Goal: Task Accomplishment & Management: Use online tool/utility

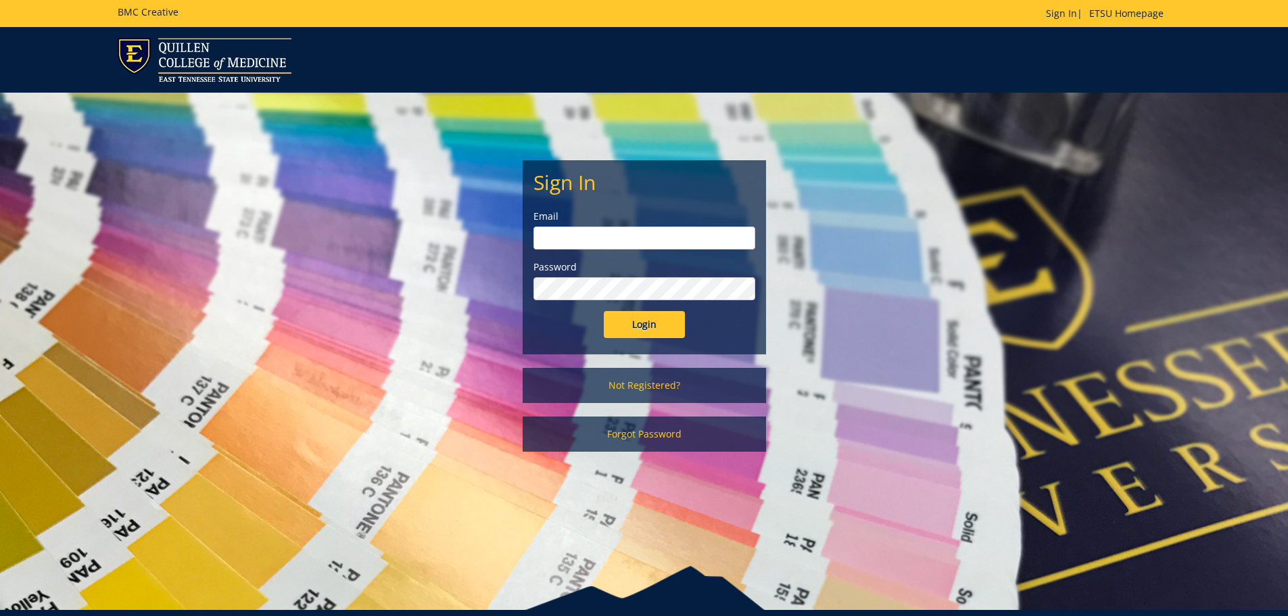
click at [618, 235] on input "email" at bounding box center [645, 238] width 222 height 23
type input "[EMAIL_ADDRESS][DOMAIN_NAME]"
click at [604, 311] on input "Login" at bounding box center [644, 324] width 81 height 27
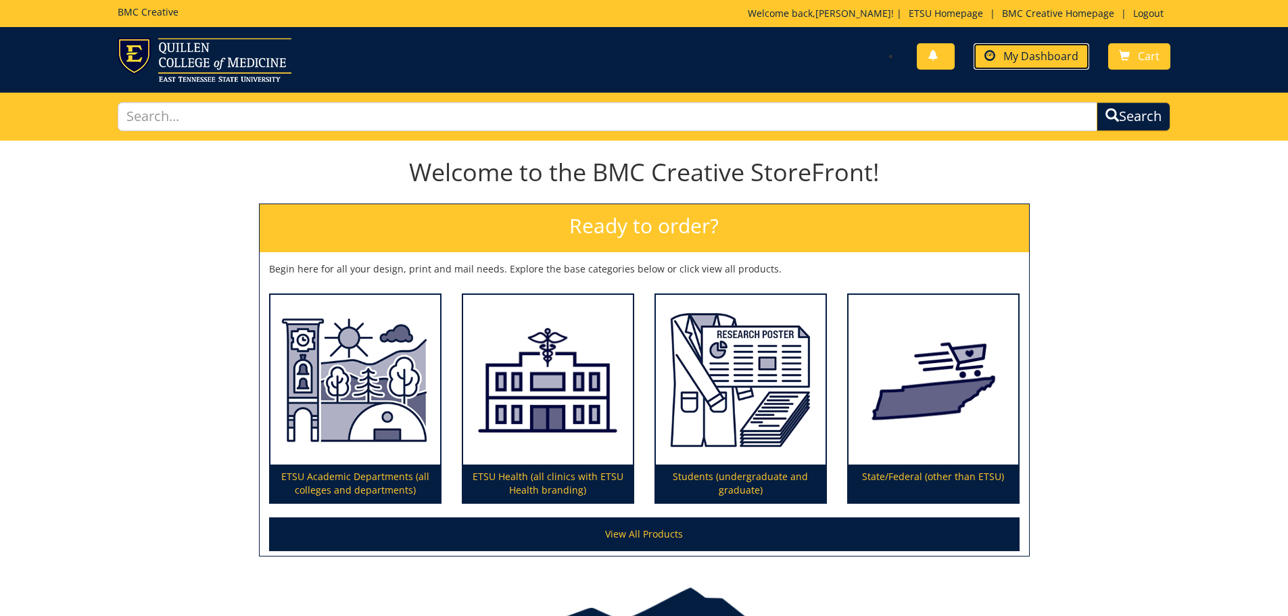
click at [1006, 57] on span "My Dashboard" at bounding box center [1040, 56] width 75 height 15
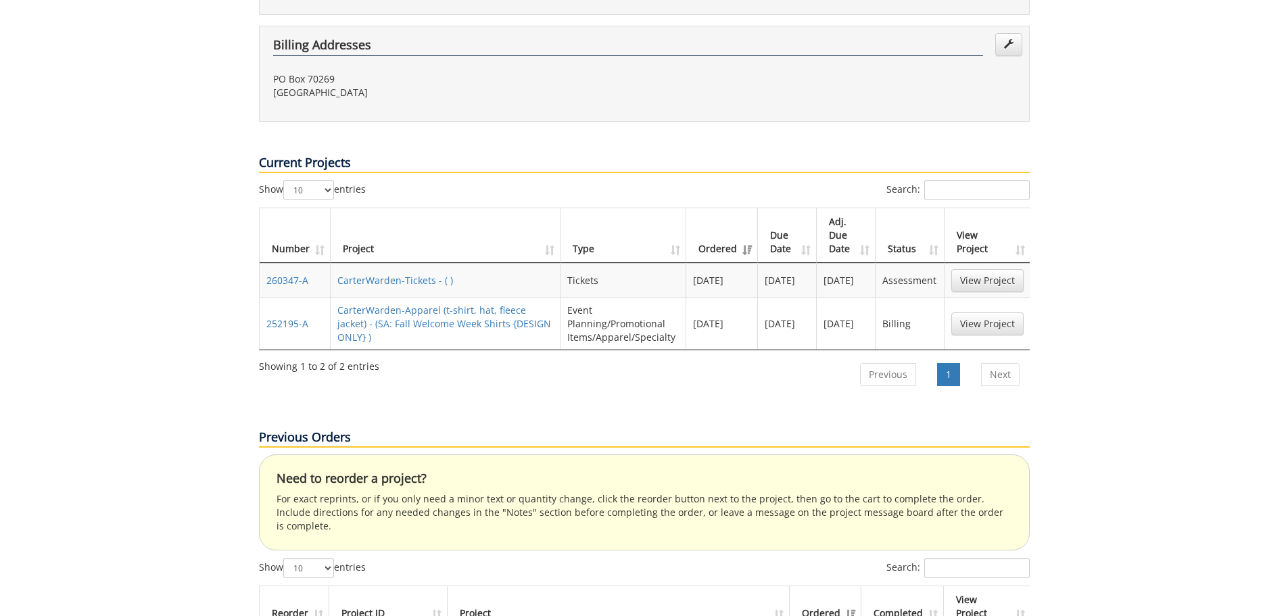
scroll to position [553, 0]
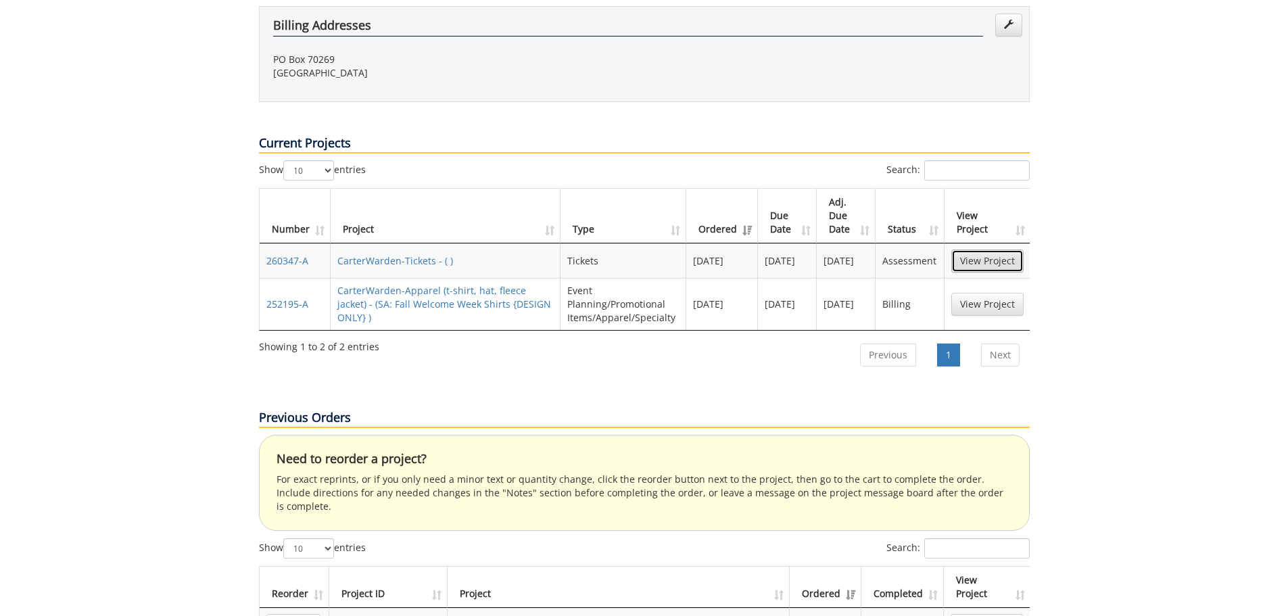
click at [1001, 250] on link "View Project" at bounding box center [987, 261] width 72 height 23
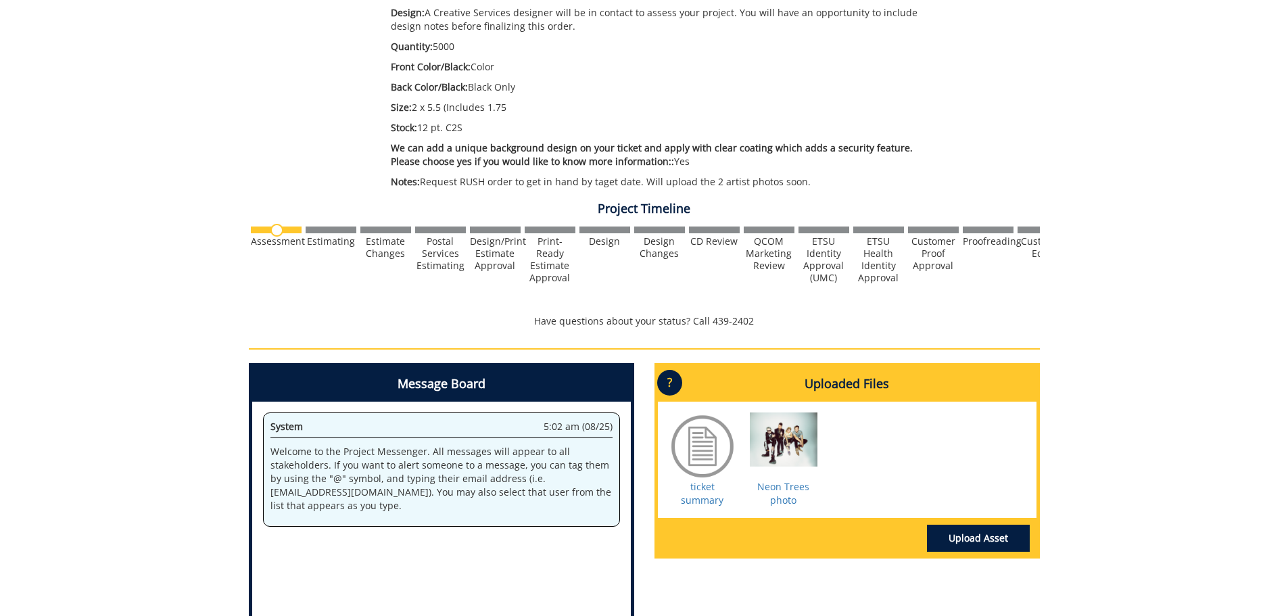
scroll to position [324, 0]
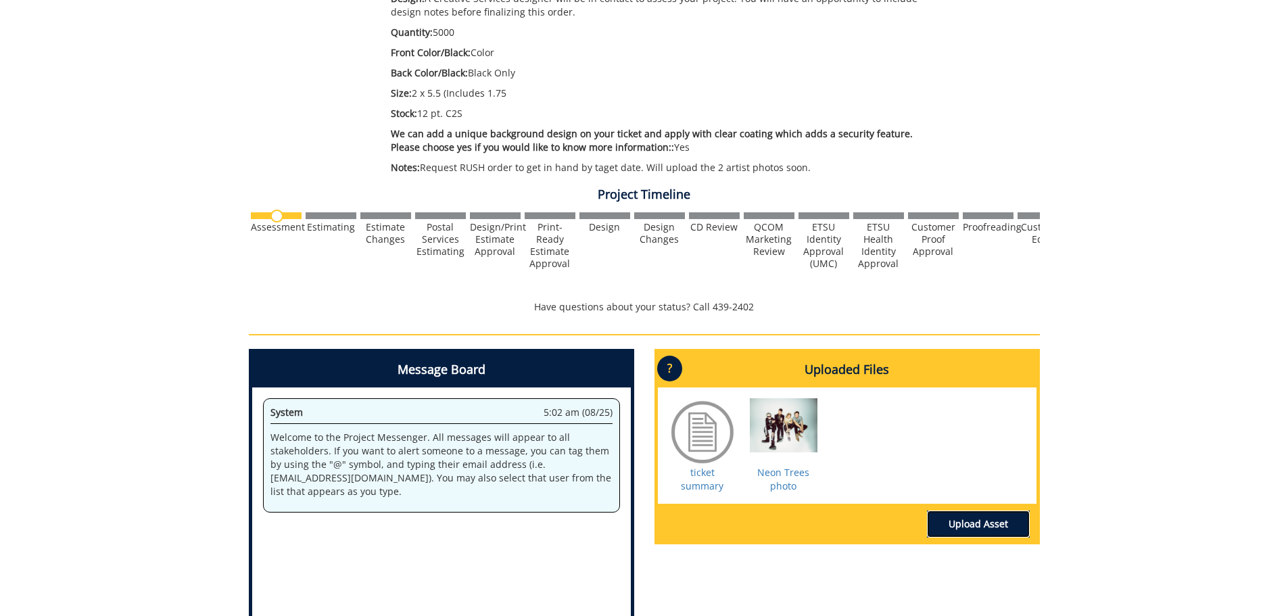
click at [962, 520] on link "Upload Asset" at bounding box center [978, 524] width 103 height 27
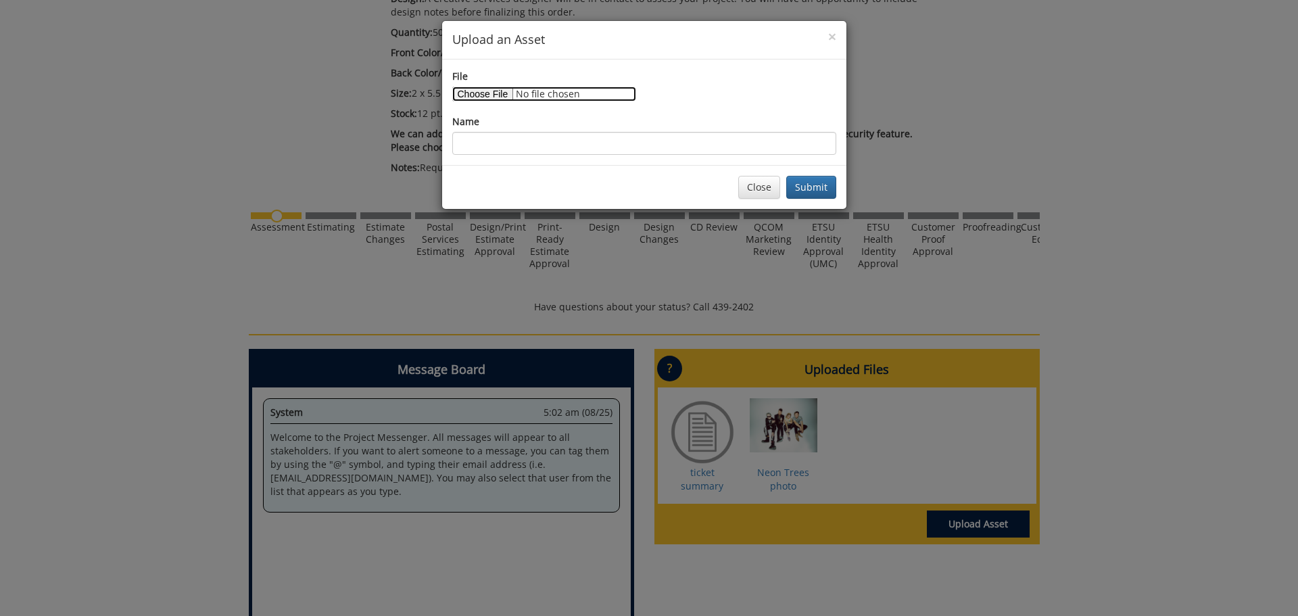
click at [498, 97] on input "File" at bounding box center [544, 94] width 184 height 15
type input "C:\fakepath\Neon_Trees_Press_1-High-Res.tif"
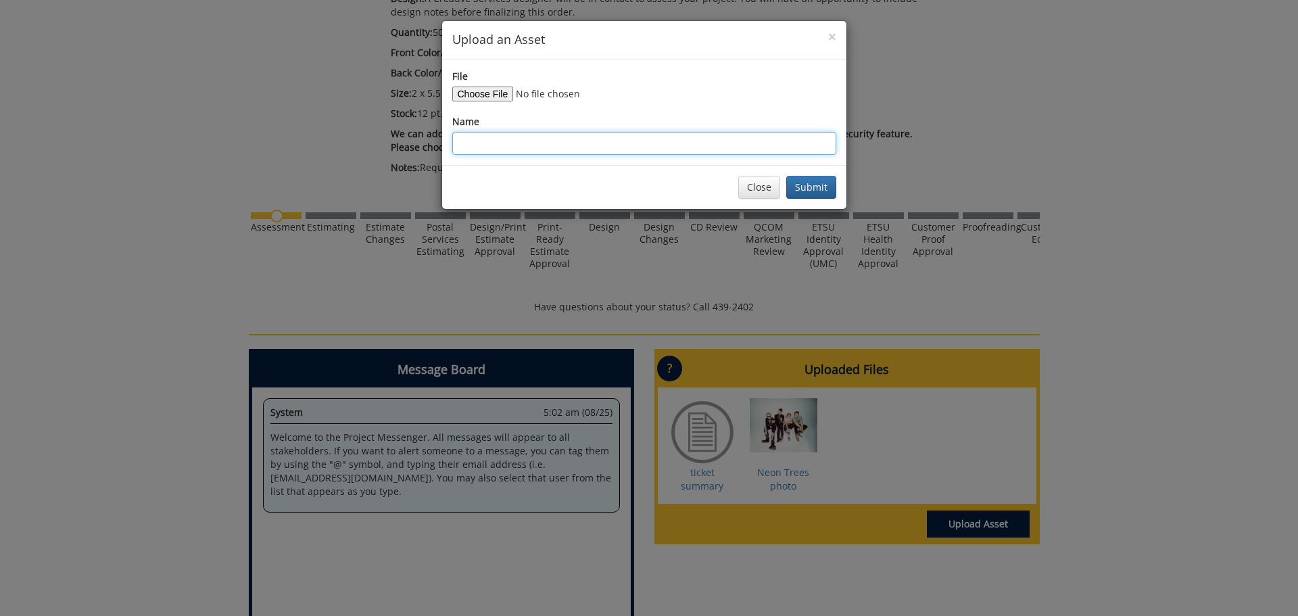
click at [540, 147] on input "Name" at bounding box center [644, 143] width 384 height 23
type input "Neon trees hi rez"
drag, startPoint x: 801, startPoint y: 185, endPoint x: 765, endPoint y: 61, distance: 128.6
click at [801, 184] on button "Submit" at bounding box center [811, 187] width 50 height 23
click at [769, 184] on button "Close" at bounding box center [759, 187] width 42 height 23
